Goal: Task Accomplishment & Management: Manage account settings

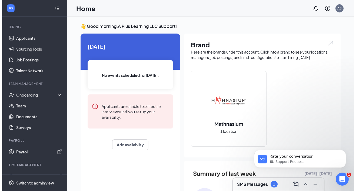
scroll to position [45, 0]
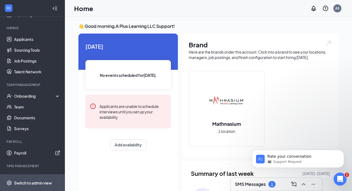
click at [27, 181] on div "Switch to admin view" at bounding box center [33, 182] width 38 height 5
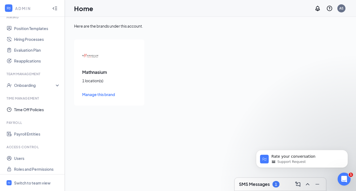
scroll to position [129, 0]
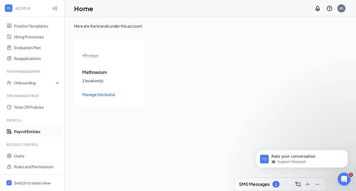
click at [37, 132] on link "Payroll Entities" at bounding box center [37, 131] width 46 height 11
